Goal: Task Accomplishment & Management: Use online tool/utility

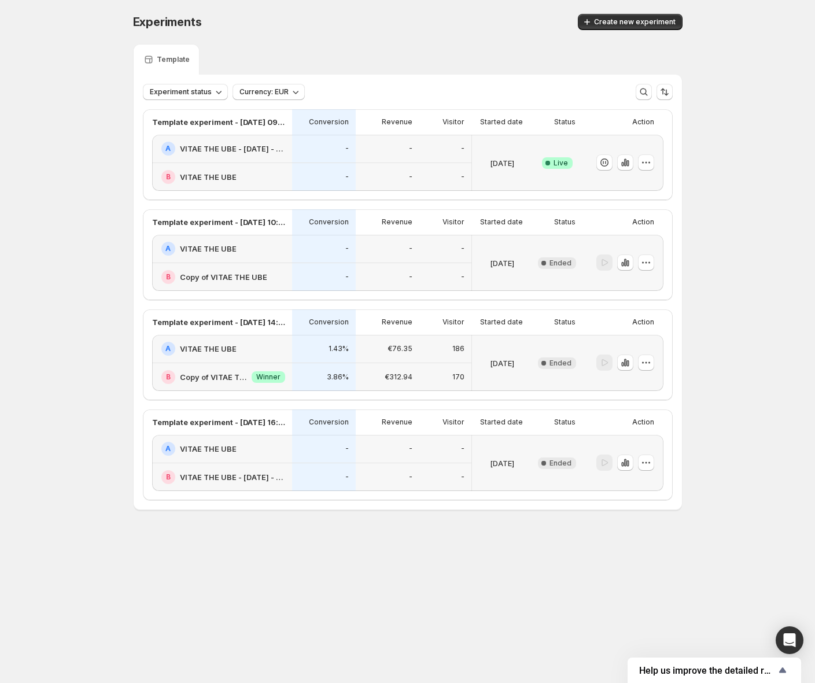
click at [508, 139] on div "[DATE]" at bounding box center [502, 163] width 60 height 56
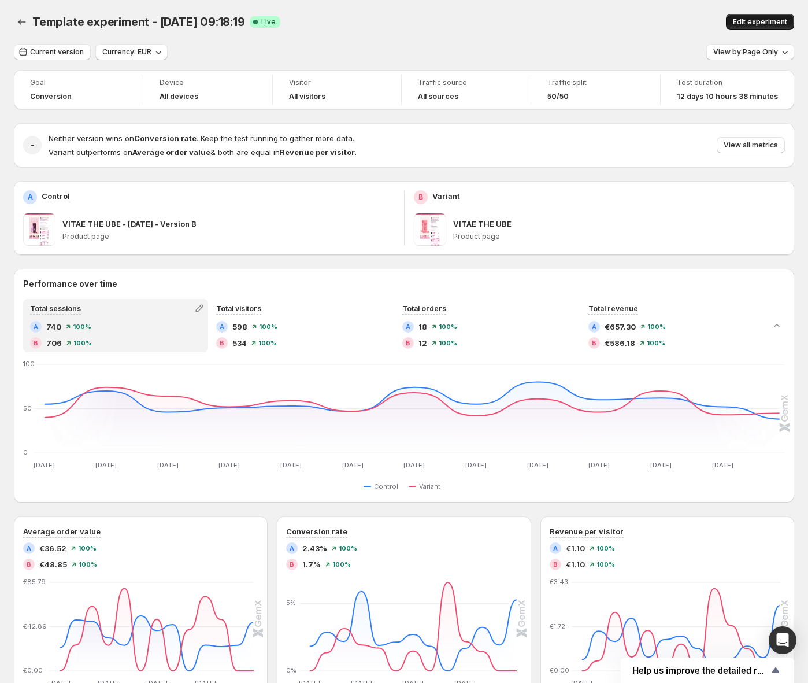
click at [774, 14] on button "Edit experiment" at bounding box center [760, 22] width 68 height 16
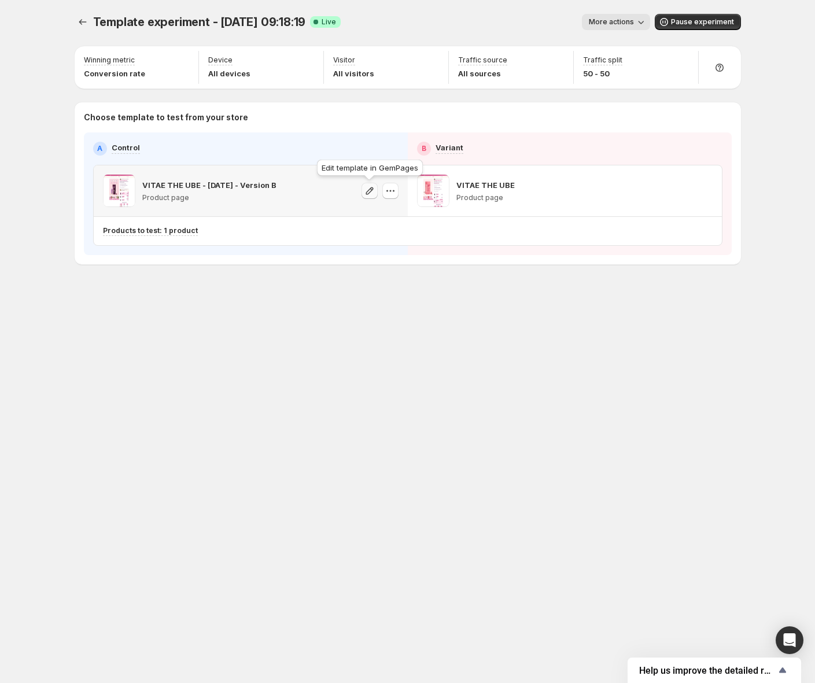
click at [365, 188] on icon "button" at bounding box center [370, 191] width 12 height 12
click at [678, 194] on icon "button" at bounding box center [684, 191] width 12 height 12
click at [79, 25] on icon "Experiments" at bounding box center [83, 22] width 12 height 12
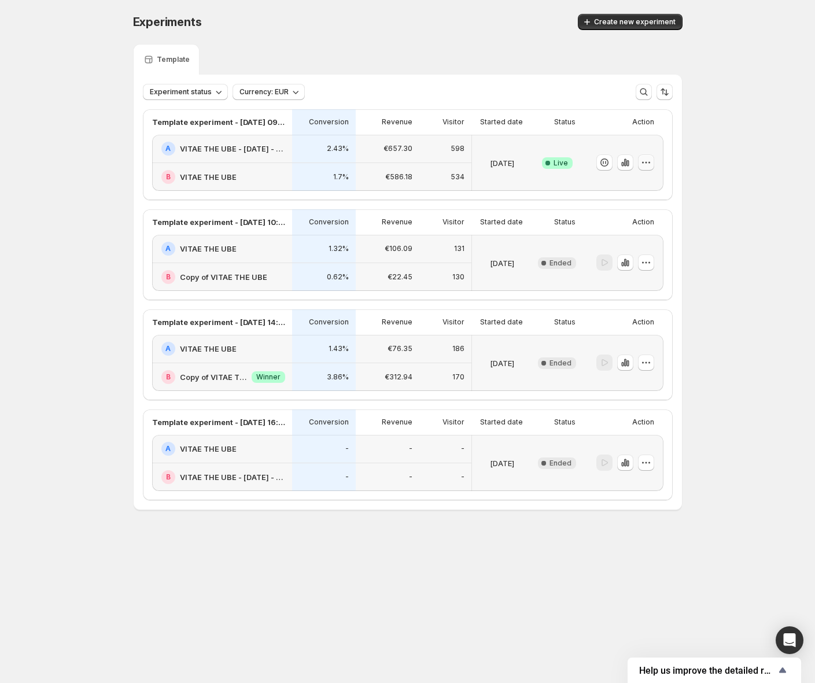
click at [651, 163] on icon "button" at bounding box center [646, 163] width 12 height 12
click at [653, 241] on span "Choose winner" at bounding box center [642, 246] width 93 height 12
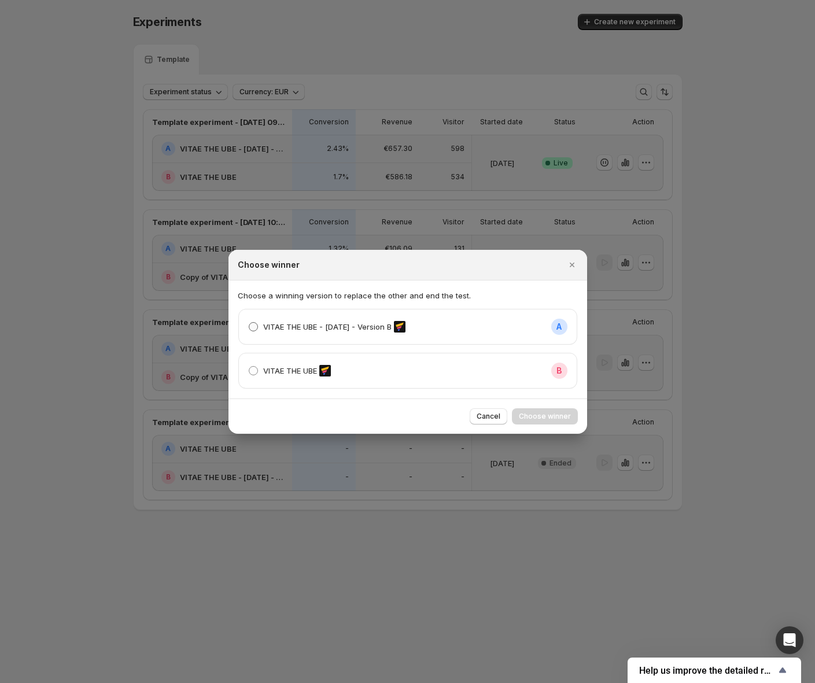
click at [291, 324] on p "VITAE THE UBE - [DATE] - Version B" at bounding box center [327, 327] width 128 height 12
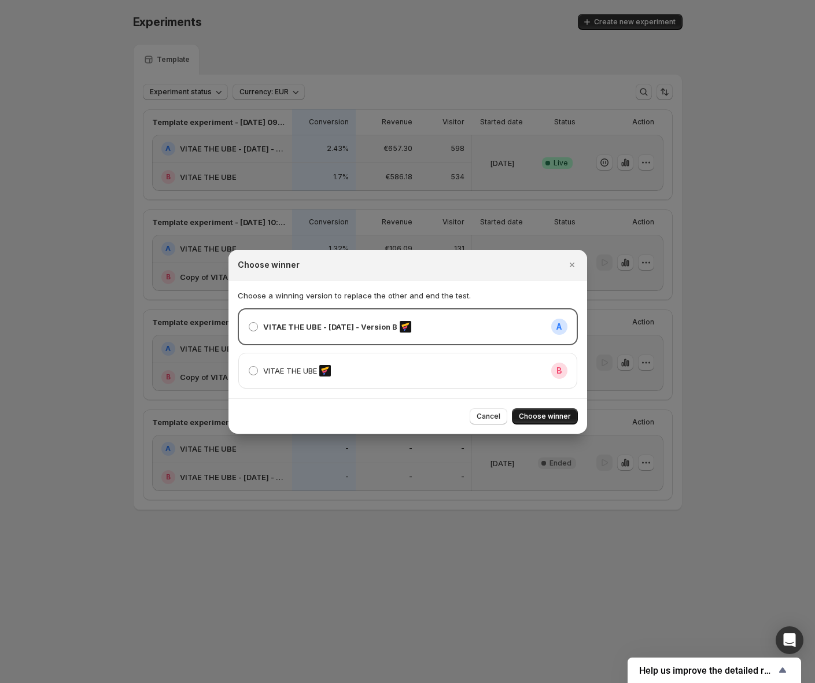
click at [541, 419] on span "Choose winner" at bounding box center [545, 416] width 52 height 9
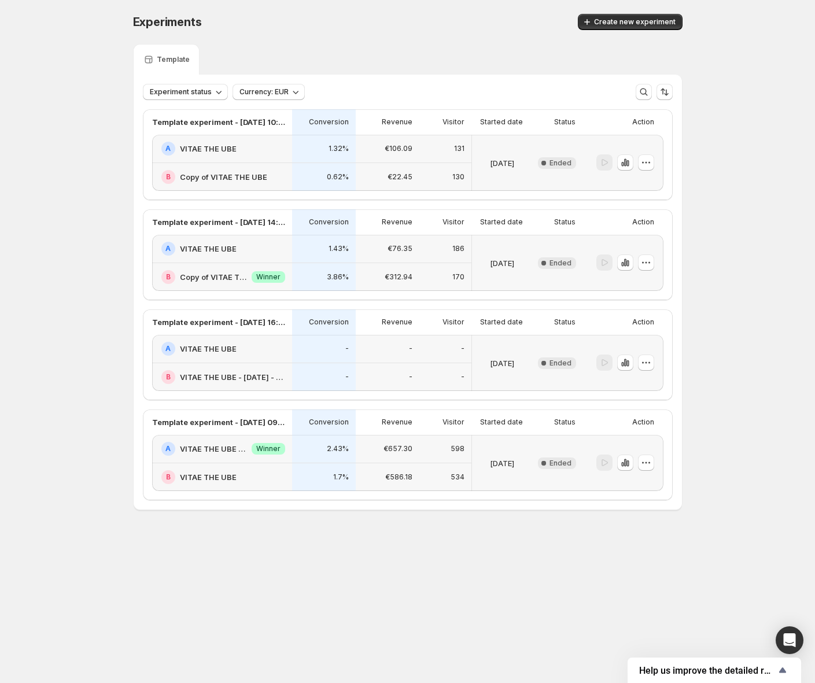
click at [451, 5] on div "Experiments. This page is ready Experiments Create new experiment" at bounding box center [407, 22] width 549 height 44
